Goal: Navigation & Orientation: Find specific page/section

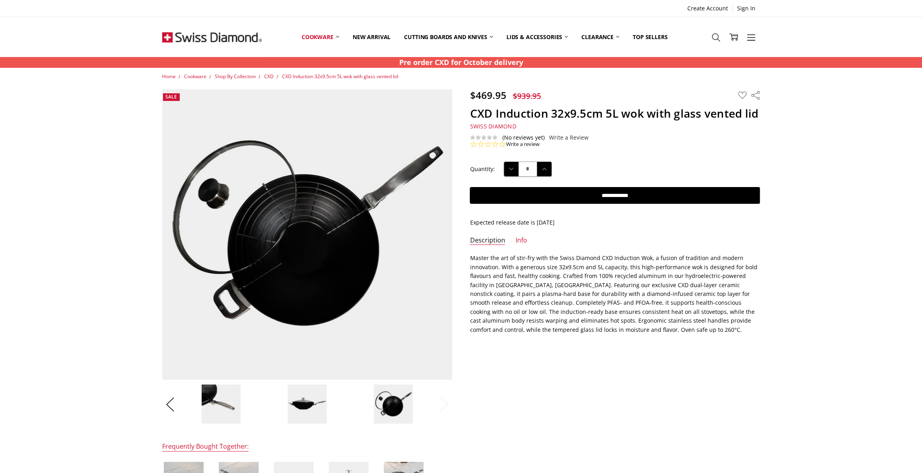
drag, startPoint x: 0, startPoint y: 0, endPoint x: 698, endPoint y: 427, distance: 817.9
click at [698, 427] on div "$469.95 $939.95 MSRP: You save Add to Wish List" at bounding box center [461, 351] width 616 height 525
click at [656, 428] on div "$469.95 $939.95 MSRP: You save Add to Wish List" at bounding box center [461, 351] width 616 height 525
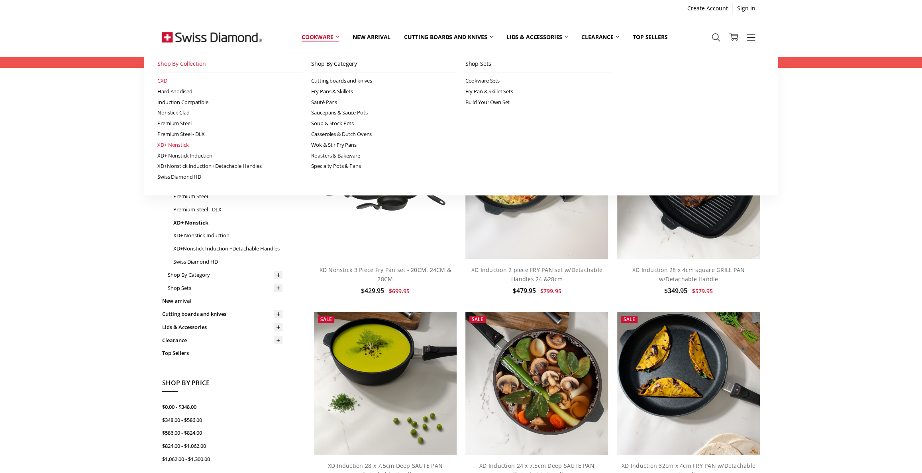
click at [160, 79] on link "CXD" at bounding box center [229, 80] width 145 height 11
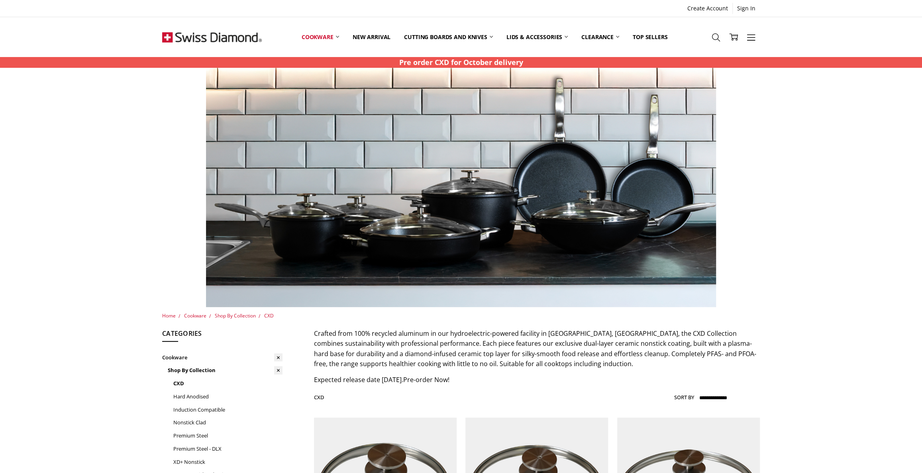
click at [578, 250] on div at bounding box center [461, 187] width 914 height 239
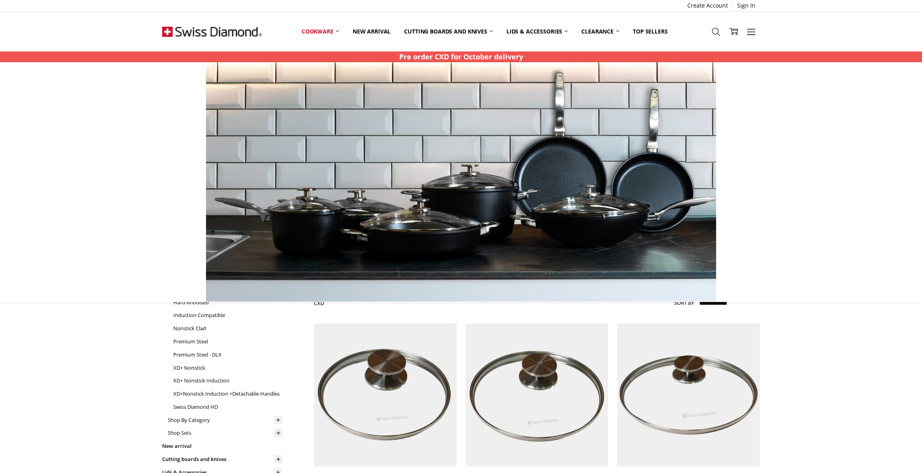
scroll to position [36, 0]
